Goal: Task Accomplishment & Management: Complete application form

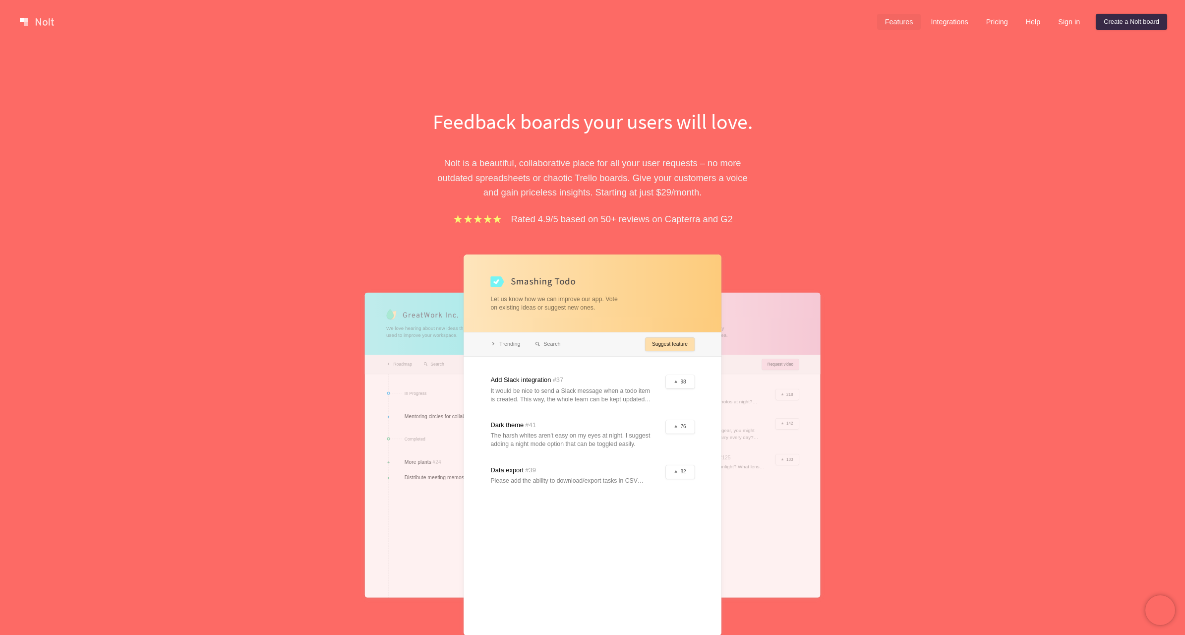
click at [895, 23] on link "Features" at bounding box center [899, 22] width 44 height 16
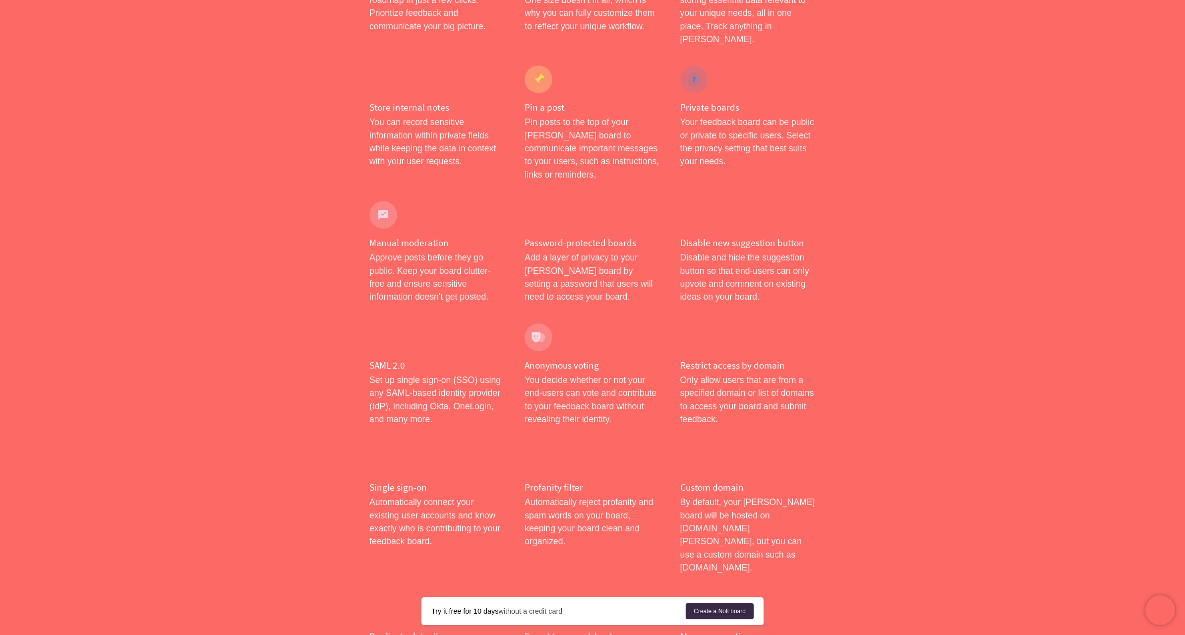
scroll to position [276, 0]
click at [563, 149] on p "Pin posts to the top of your [PERSON_NAME] board to communicate important messa…" at bounding box center [592, 146] width 135 height 65
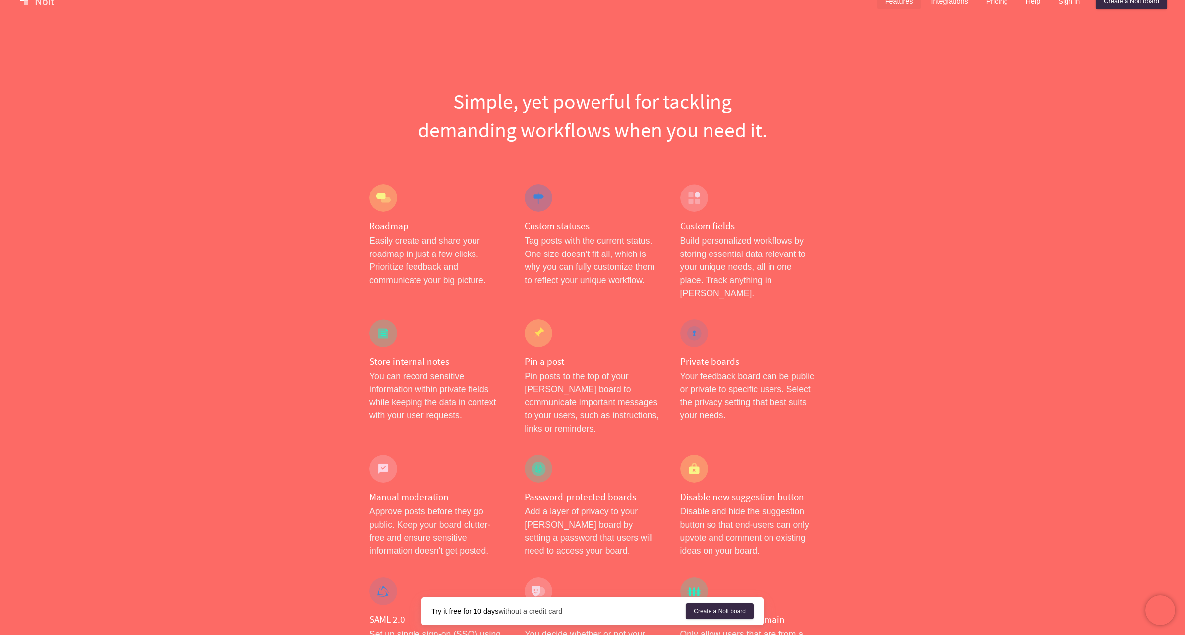
scroll to position [0, 0]
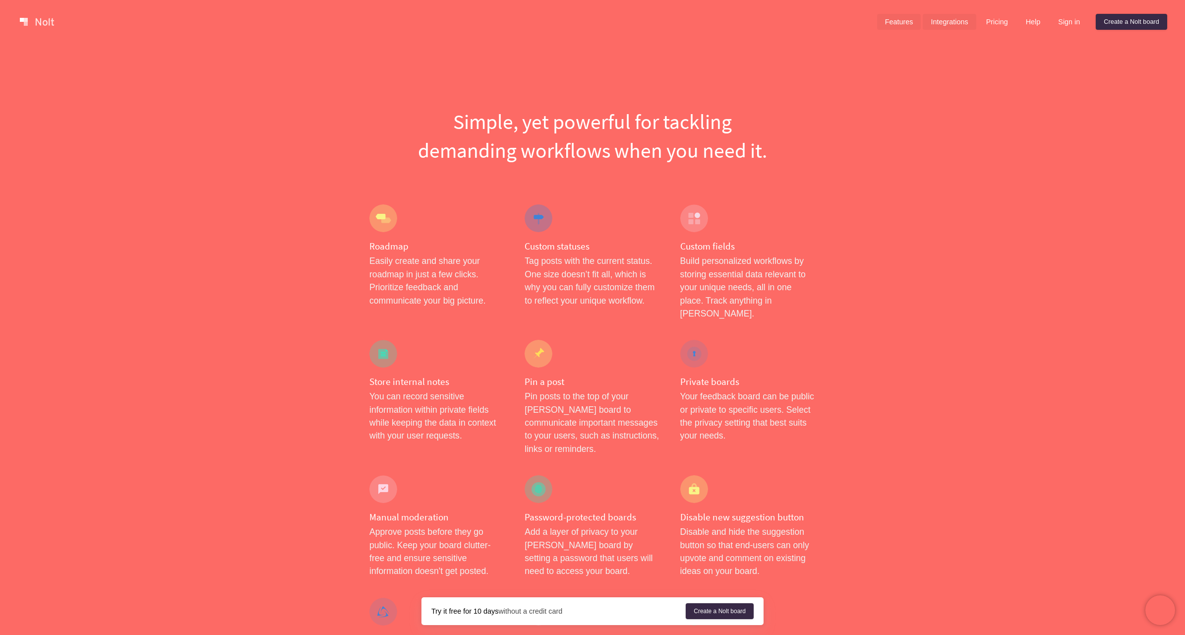
click at [941, 23] on link "Integrations" at bounding box center [949, 22] width 53 height 16
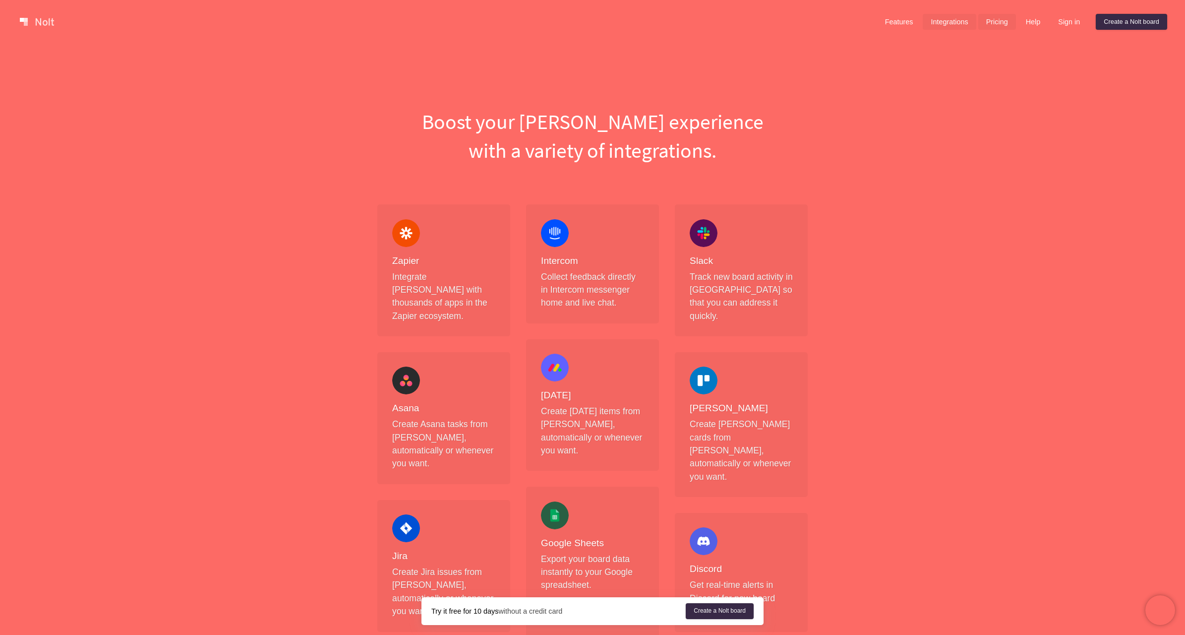
click at [994, 25] on link "Pricing" at bounding box center [997, 22] width 38 height 16
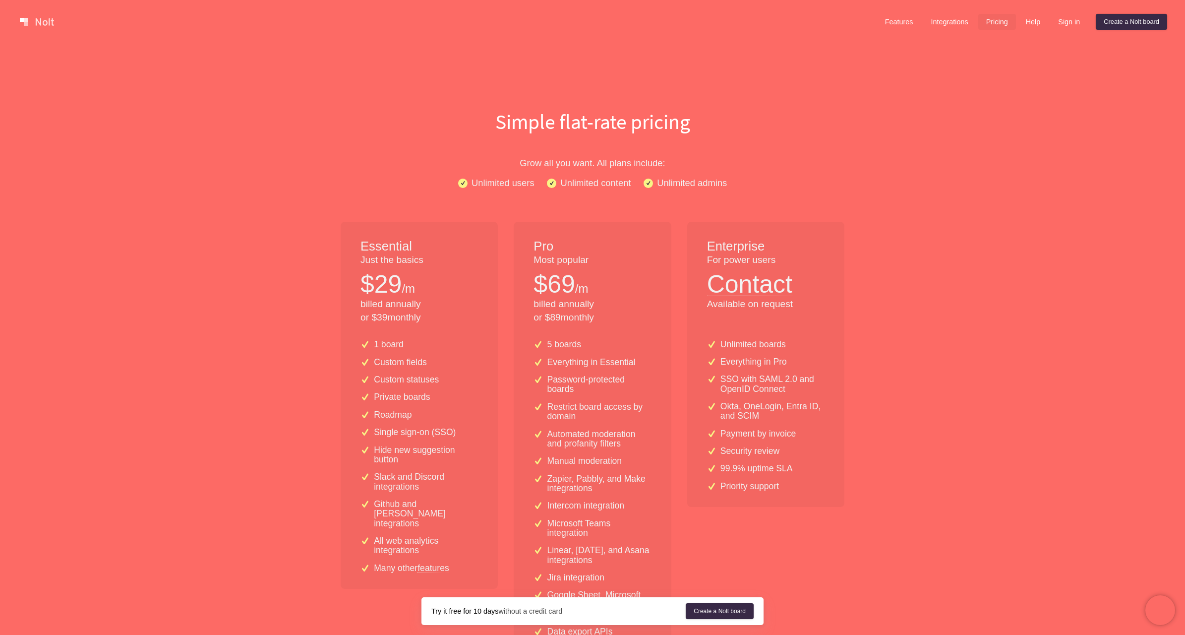
scroll to position [1, 0]
click at [1124, 21] on link "Create a Nolt board" at bounding box center [1131, 21] width 71 height 16
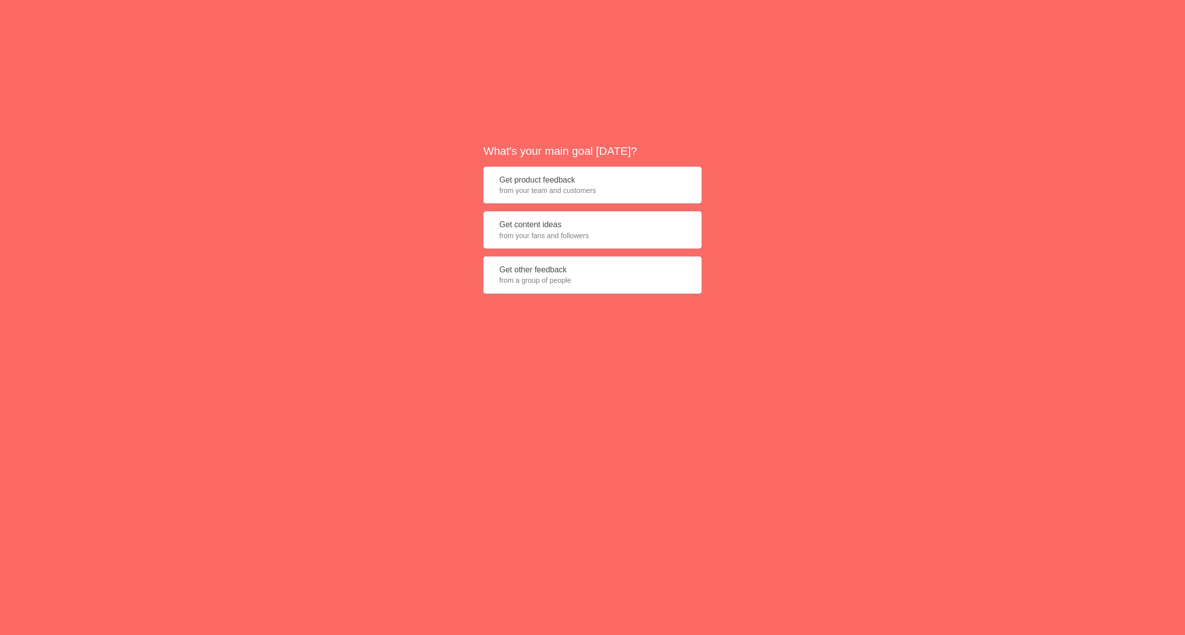
click at [600, 181] on button "Get product feedback from your team and customers" at bounding box center [592, 185] width 218 height 37
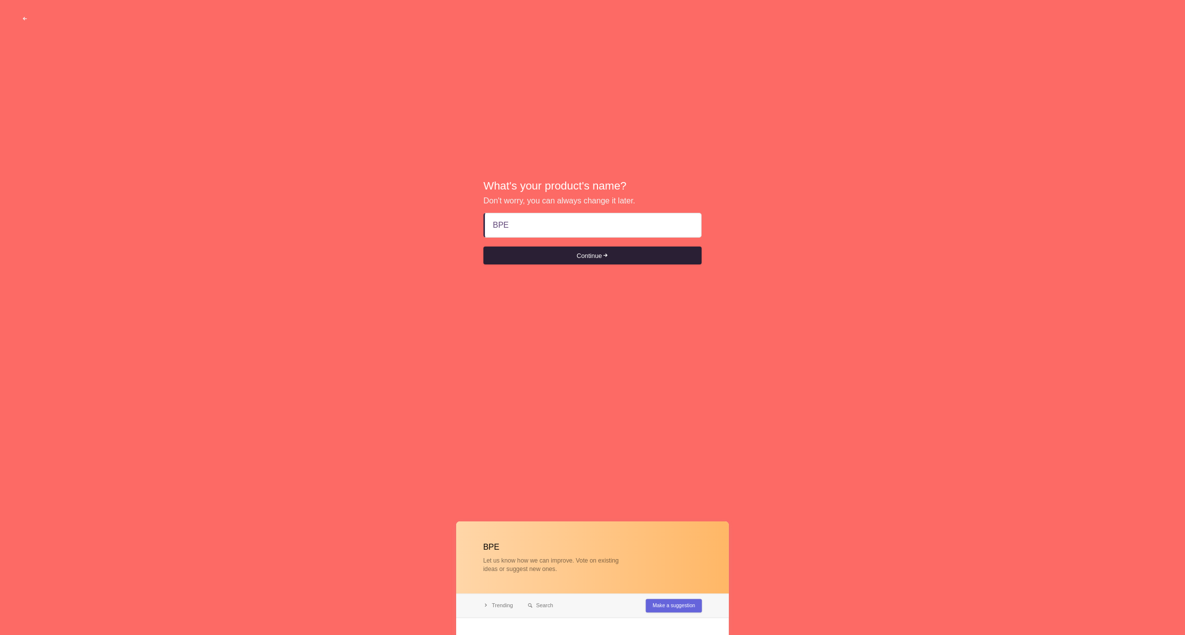
click at [588, 256] on button "Continue" at bounding box center [592, 255] width 218 height 18
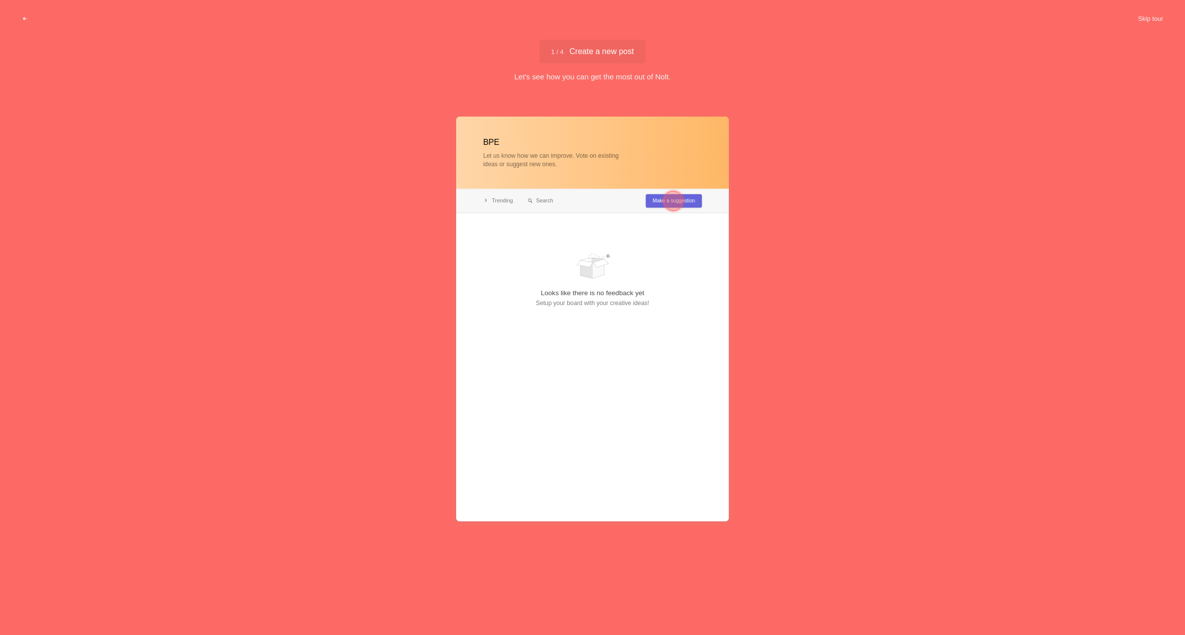
type input "BPE"
click at [674, 201] on div at bounding box center [673, 201] width 20 height 20
click at [520, 240] on div at bounding box center [521, 242] width 20 height 20
click at [525, 241] on div at bounding box center [521, 242] width 20 height 20
click at [522, 263] on div at bounding box center [521, 265] width 20 height 20
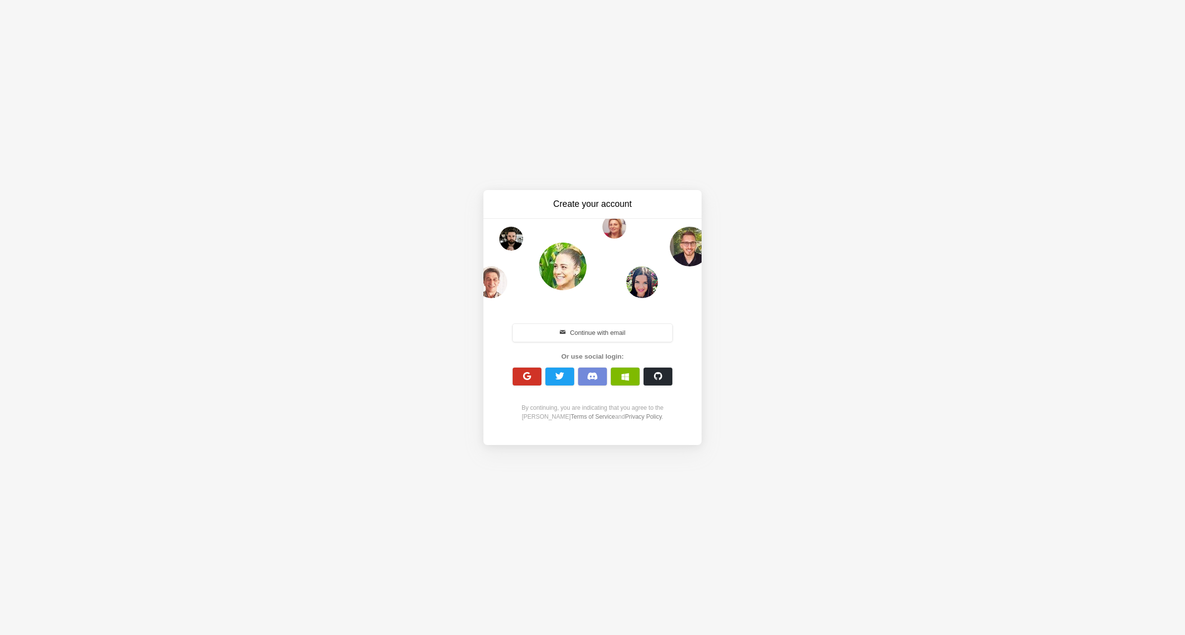
click at [534, 378] on button "button" at bounding box center [527, 376] width 29 height 18
